Goal: Task Accomplishment & Management: Manage account settings

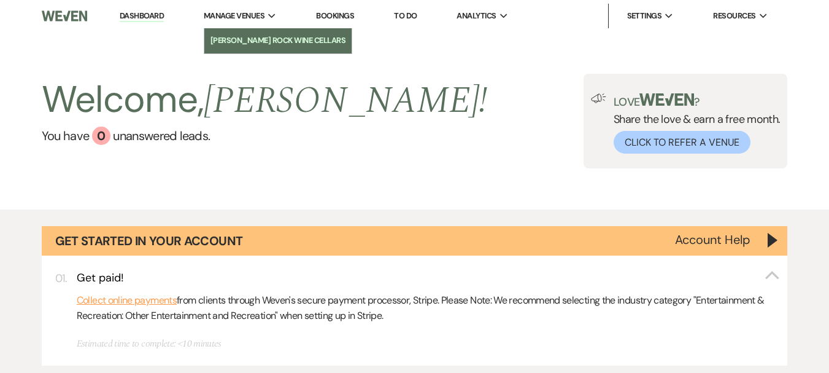
click at [267, 37] on li "[PERSON_NAME] Rock Wine Cellars" at bounding box center [278, 40] width 135 height 12
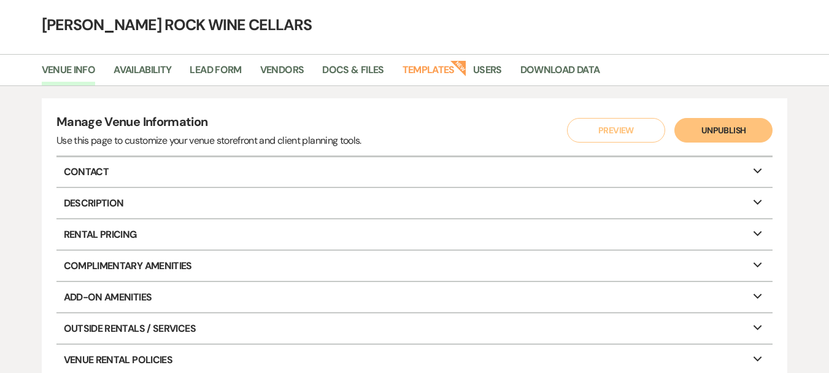
scroll to position [49, 0]
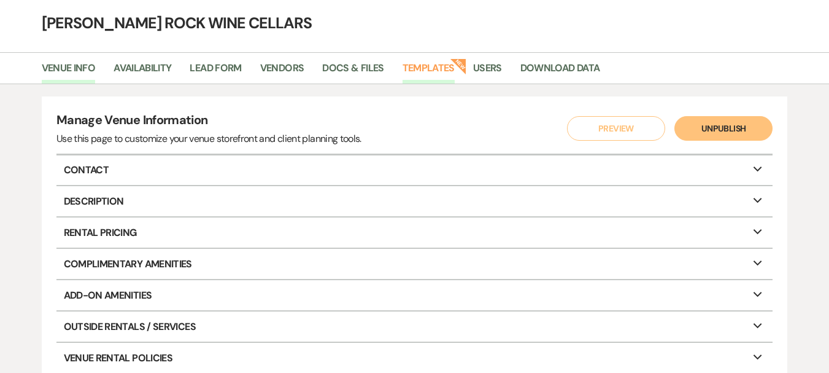
click at [444, 73] on link "Templates" at bounding box center [429, 71] width 52 height 23
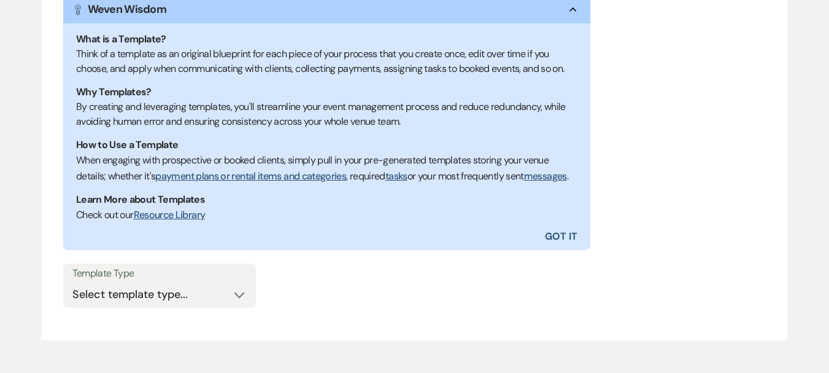
scroll to position [304, 0]
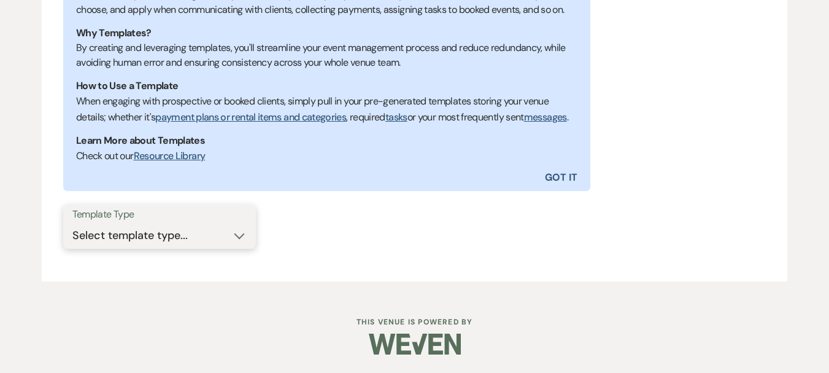
click at [239, 235] on select "Select template type... Task List Message Templates Payment Plan Inventory Item…" at bounding box center [159, 235] width 174 height 24
select select "Message Templates"
click at [72, 223] on select "Select template type... Task List Message Templates Payment Plan Inventory Item…" at bounding box center [159, 235] width 174 height 24
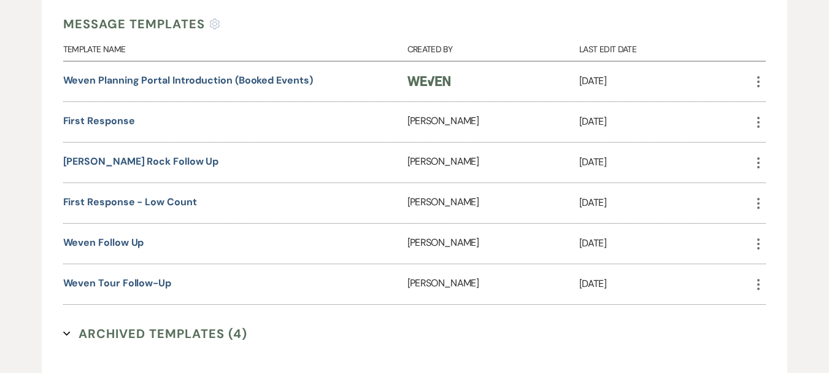
scroll to position [571, 0]
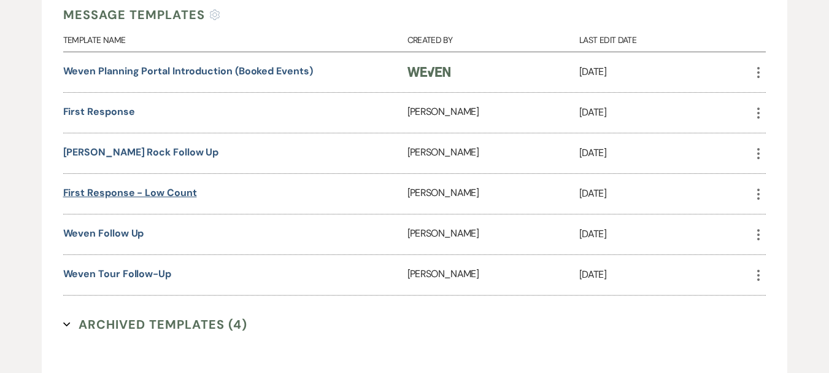
click at [166, 199] on link "First Response - low count" at bounding box center [130, 192] width 134 height 13
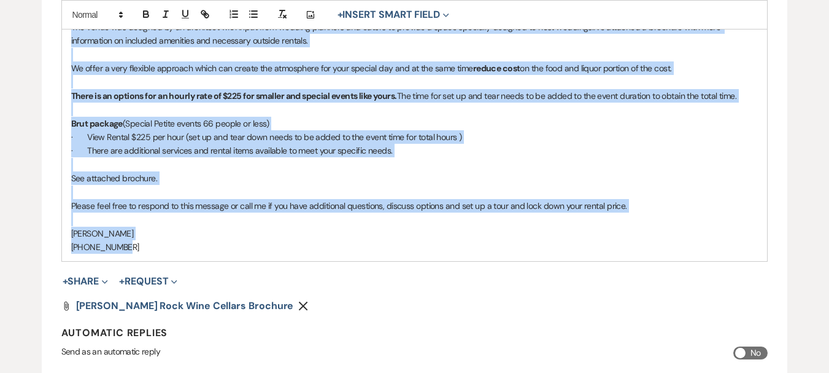
scroll to position [427, 0]
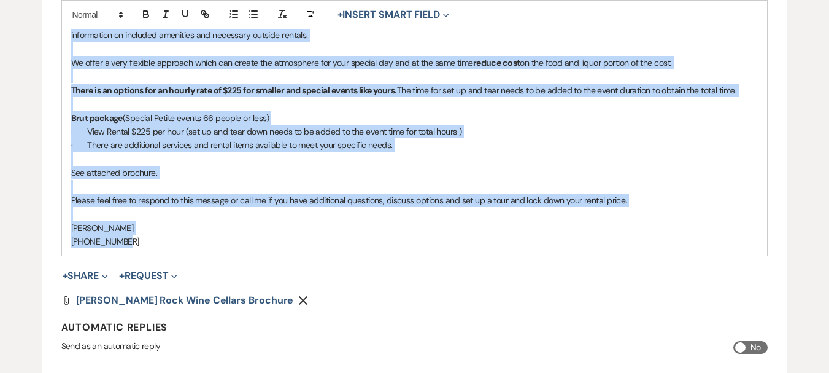
drag, startPoint x: 65, startPoint y: 67, endPoint x: 173, endPoint y: 248, distance: 210.6
click at [173, 248] on div "Hi Thanks for your interest in [PERSON_NAME] Rock Wine Cellars. Your date is av…" at bounding box center [415, 103] width 706 height 303
copy div "Lo Ipsumd sit amet consecte ad Elits Doei Temp Incidid. Utla etdo ma aliquaeni!…"
